Goal: Check status: Check status

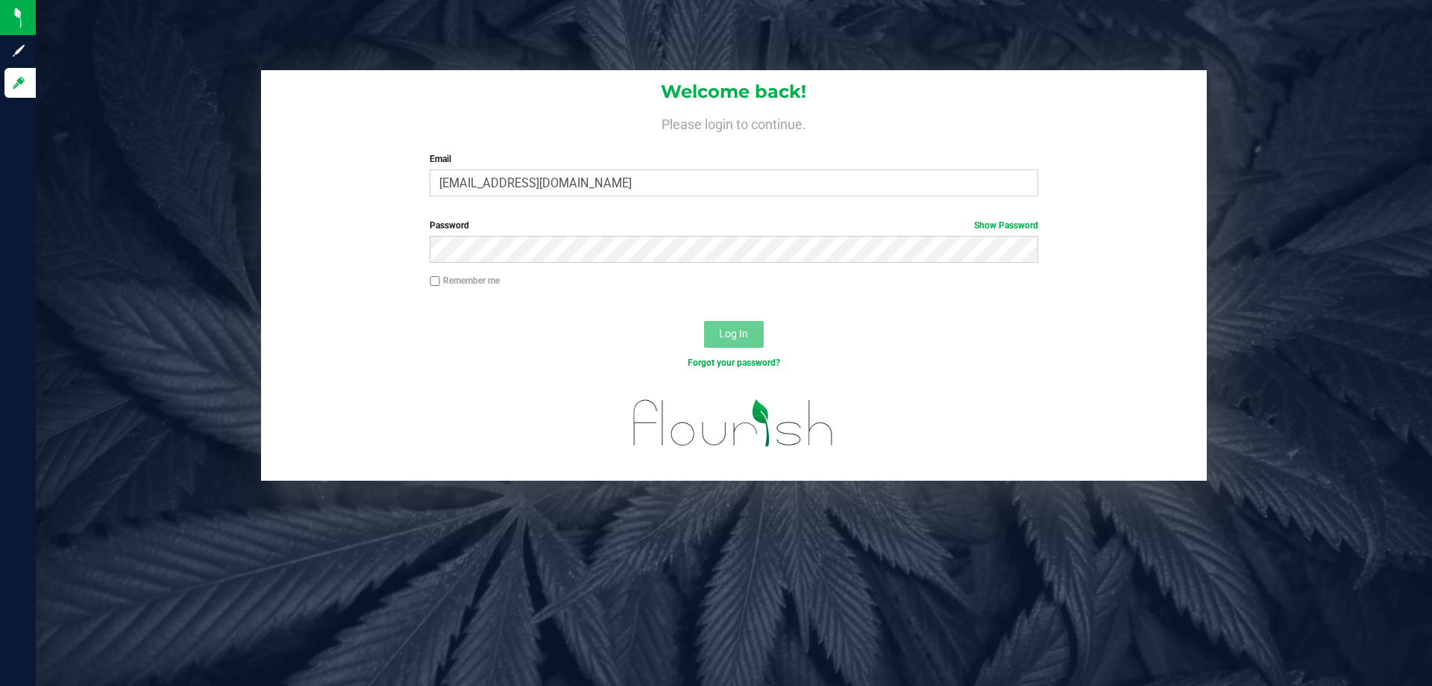
type input "[EMAIL_ADDRESS][DOMAIN_NAME]"
click at [704, 321] on button "Log In" at bounding box center [734, 334] width 60 height 27
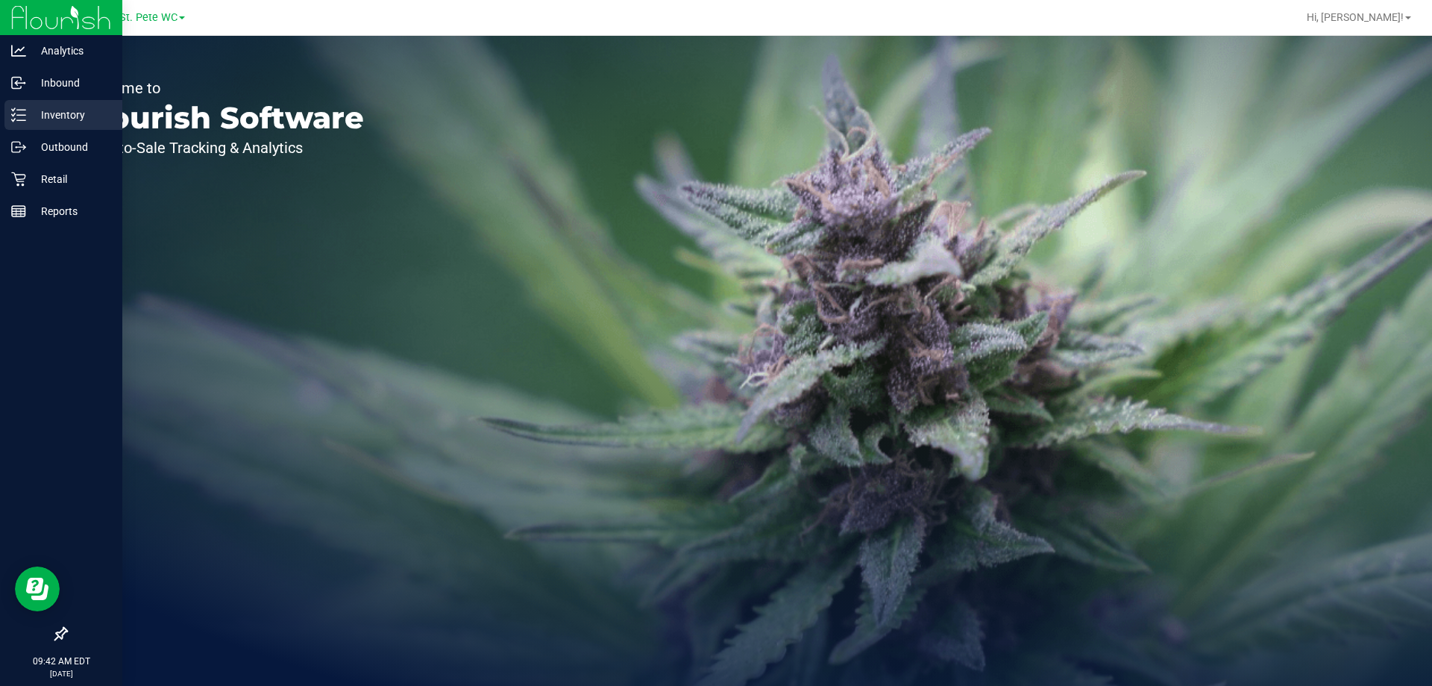
click at [35, 127] on div "Inventory" at bounding box center [63, 115] width 118 height 30
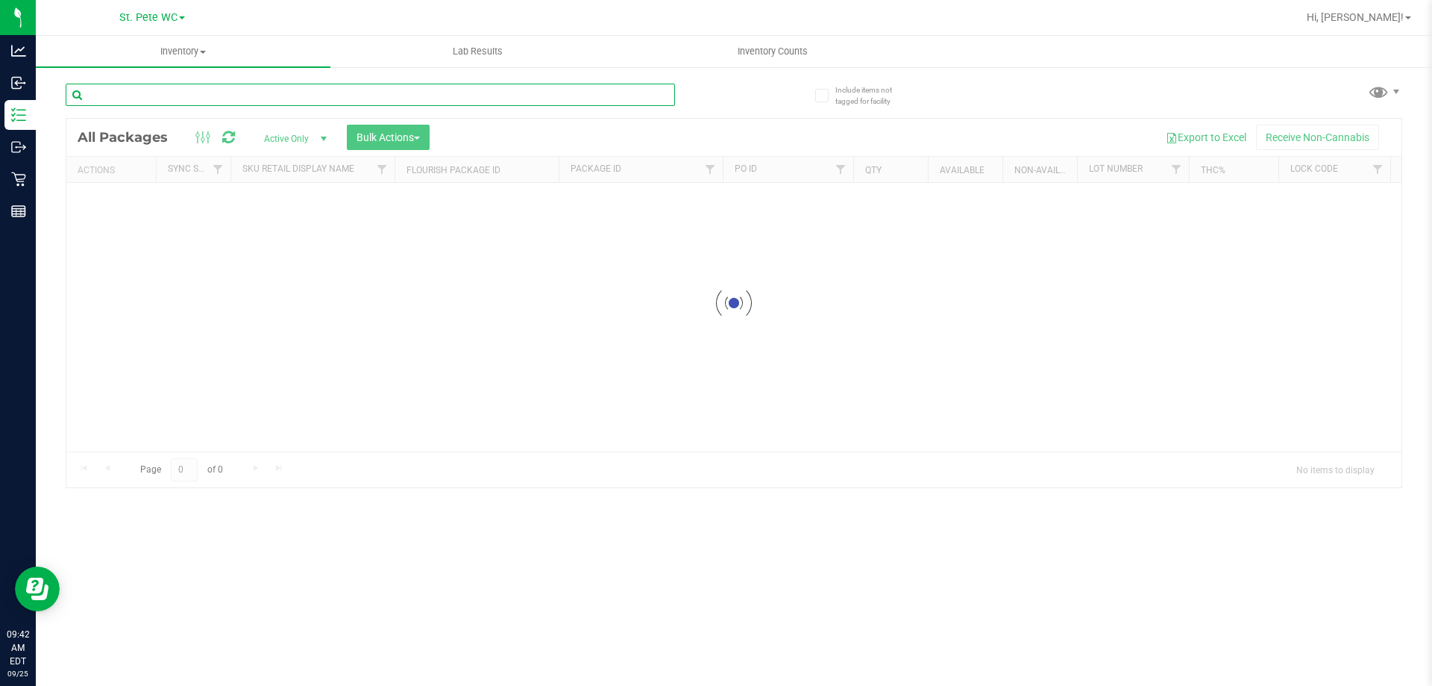
click at [157, 86] on input "text" at bounding box center [371, 95] width 610 height 22
paste input "SN250728DC1-0804"
type input "SN250728DC1-0804"
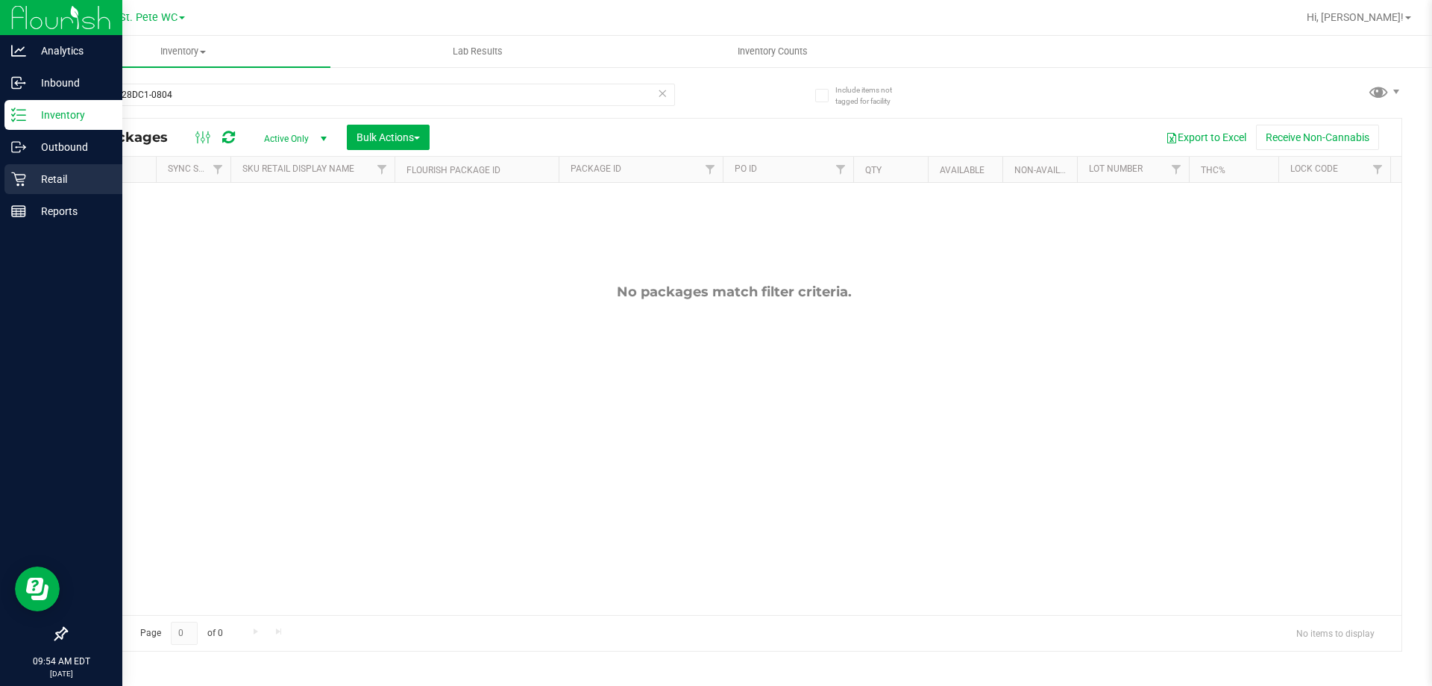
click at [7, 180] on div "Retail" at bounding box center [63, 179] width 118 height 30
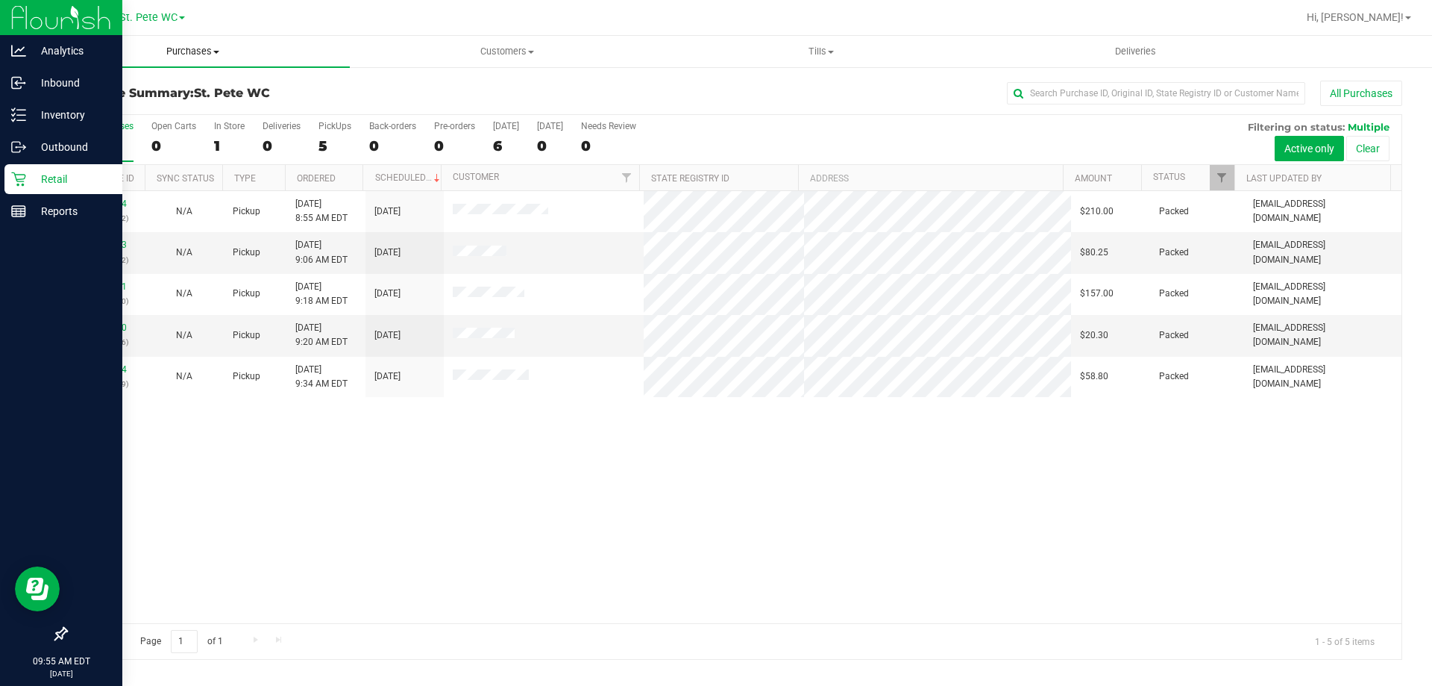
click at [152, 54] on span "Purchases" at bounding box center [193, 51] width 314 height 13
click at [155, 101] on li "Fulfillment" at bounding box center [193, 108] width 314 height 18
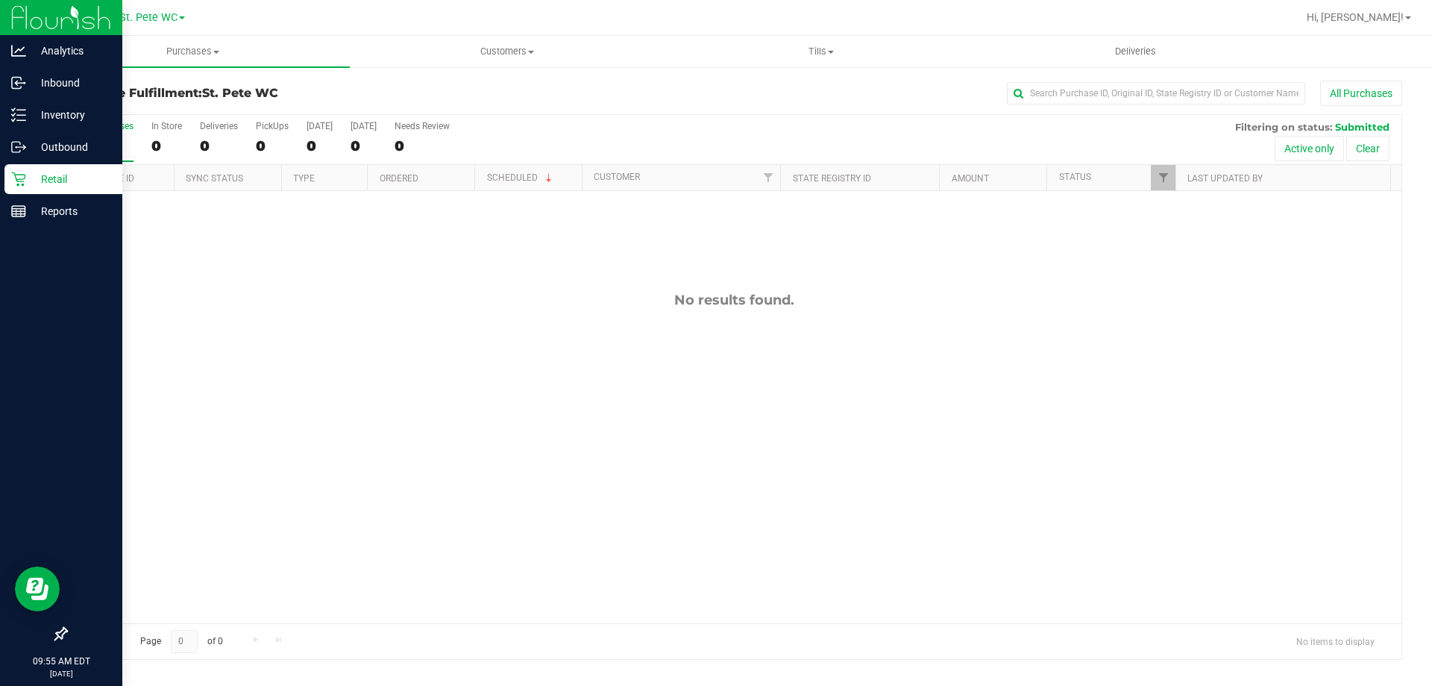
click at [563, 383] on div "No results found." at bounding box center [733, 457] width 1335 height 533
click at [588, 276] on div "No results found." at bounding box center [733, 457] width 1335 height 533
click at [389, 683] on div "Purchases Summary of purchases Fulfillment All purchases Customers All customer…" at bounding box center [734, 361] width 1397 height 650
click at [804, 413] on div "No results found." at bounding box center [733, 457] width 1335 height 533
